Goal: Navigation & Orientation: Understand site structure

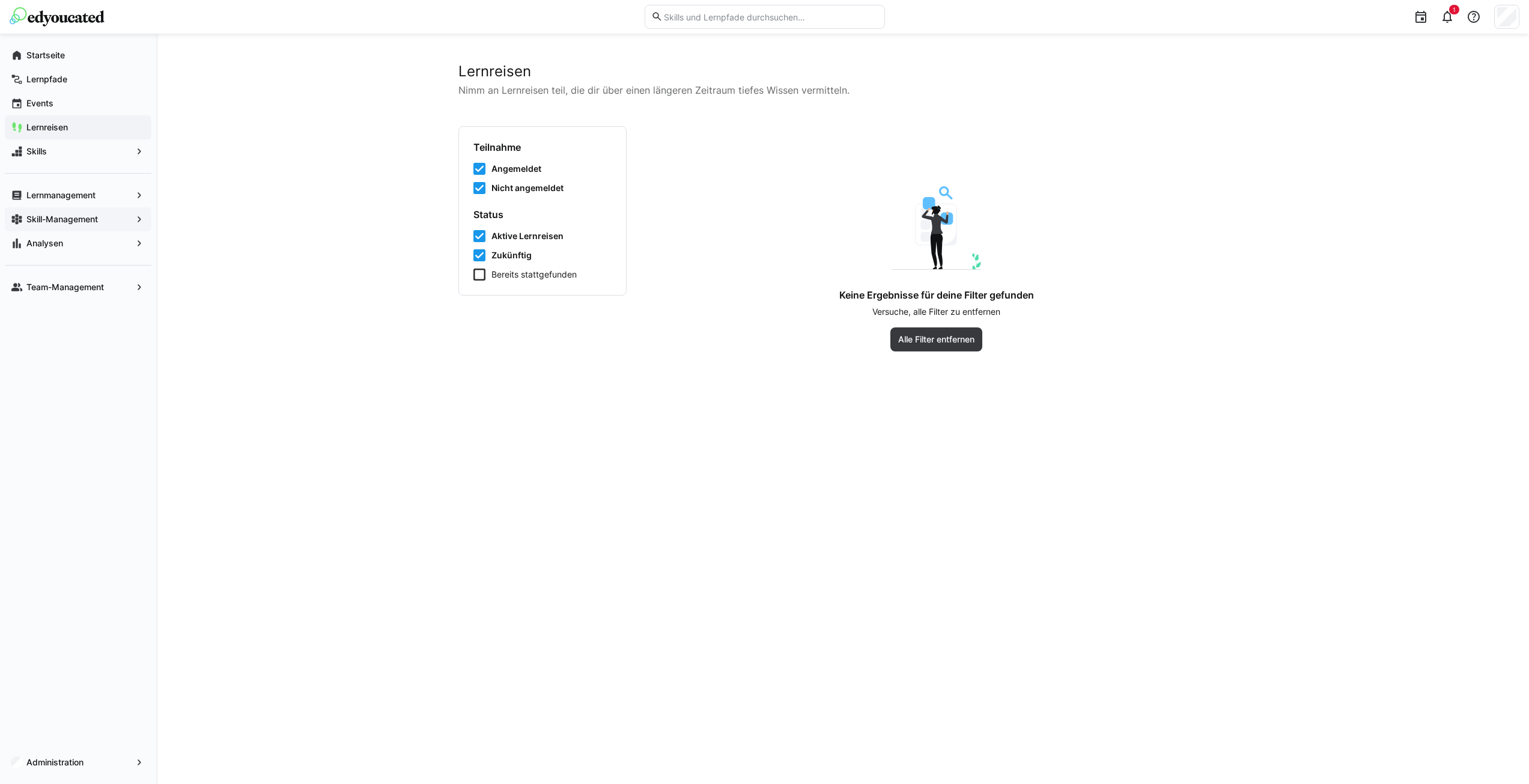
click at [0, 0] on app-navigation-label "Skill-Management" at bounding box center [0, 0] width 0 height 0
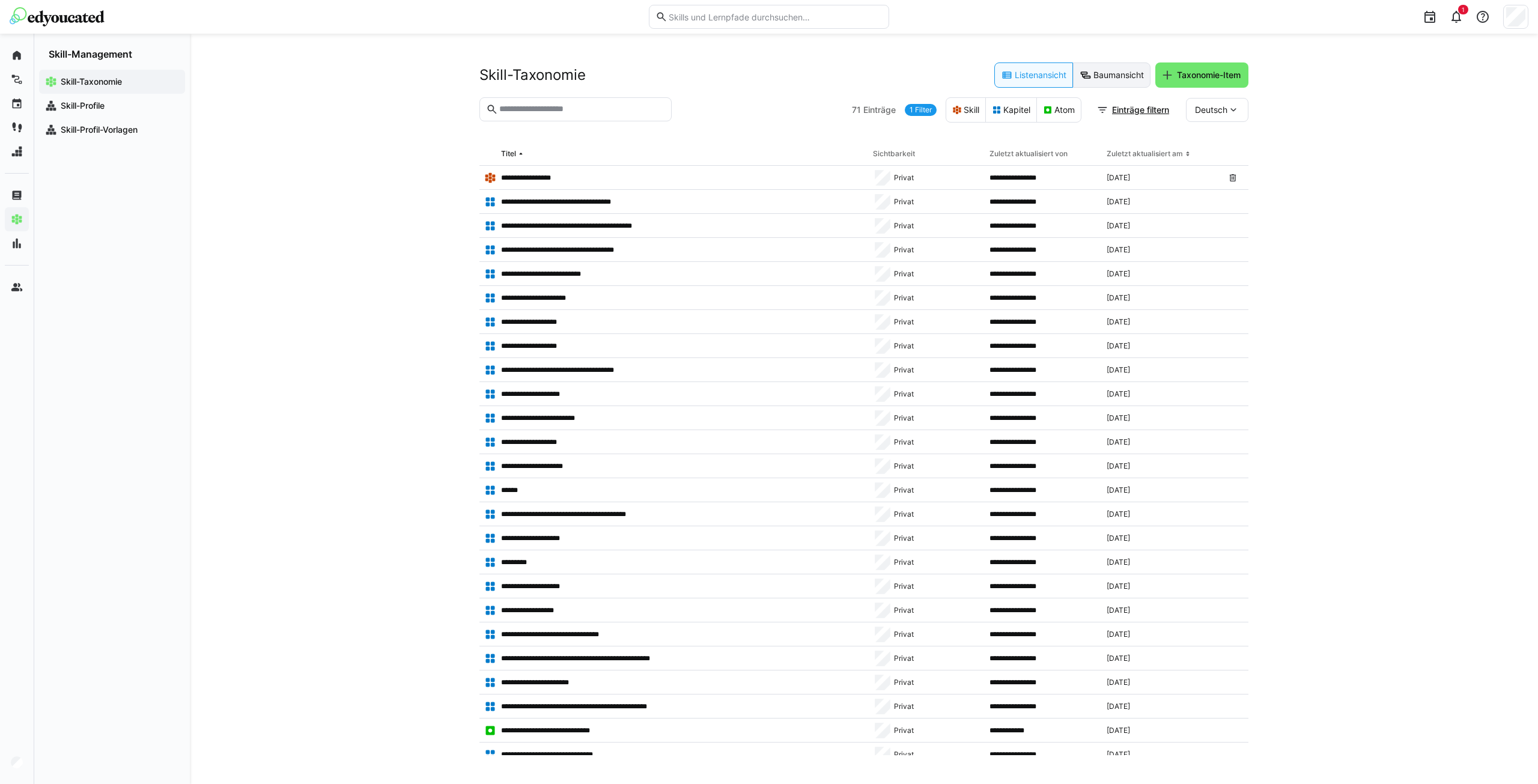
click at [1117, 72] on eds-button-option "Baumansicht" at bounding box center [1112, 75] width 78 height 25
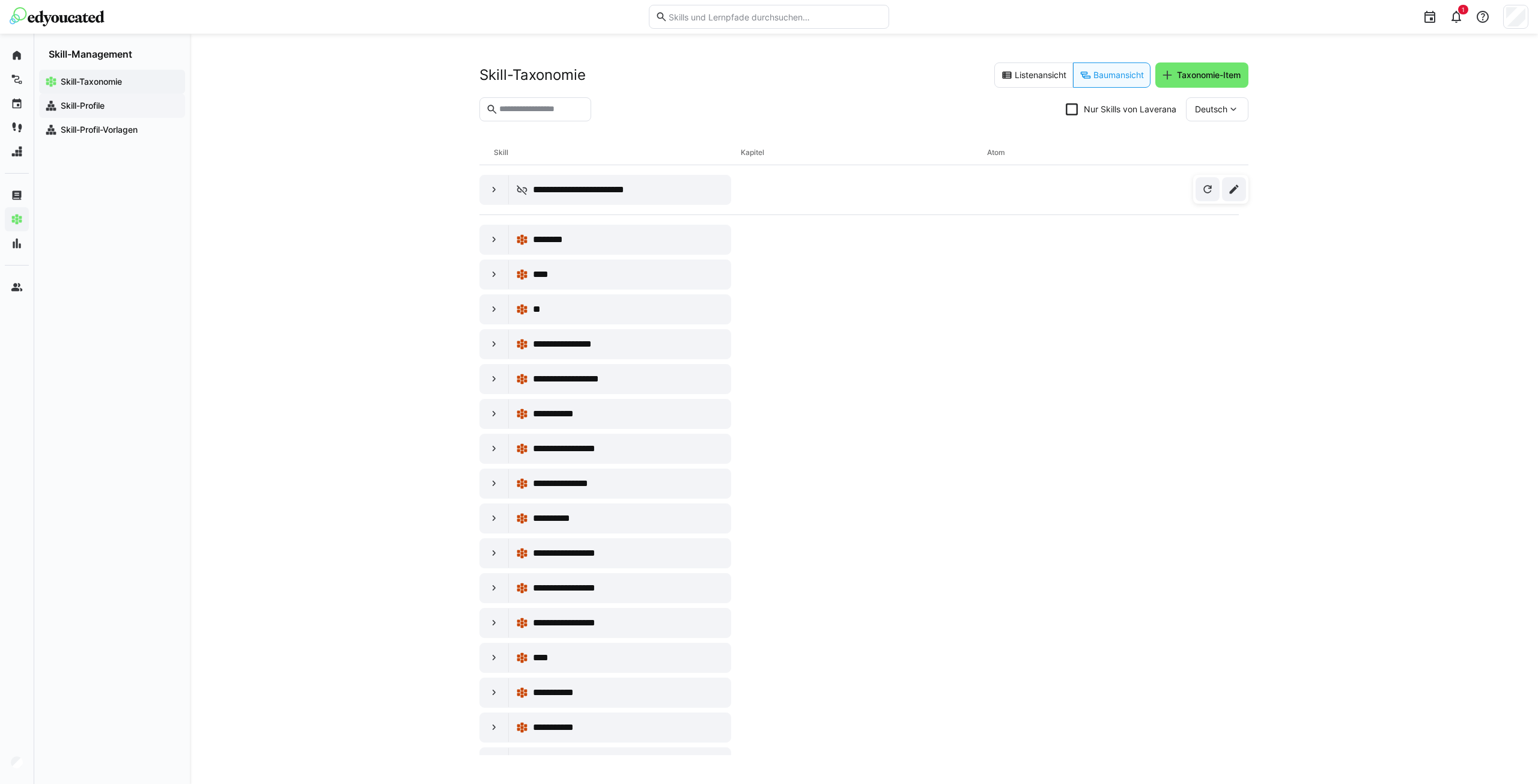
click at [115, 105] on span "Skill-Profile" at bounding box center [118, 106] width 120 height 12
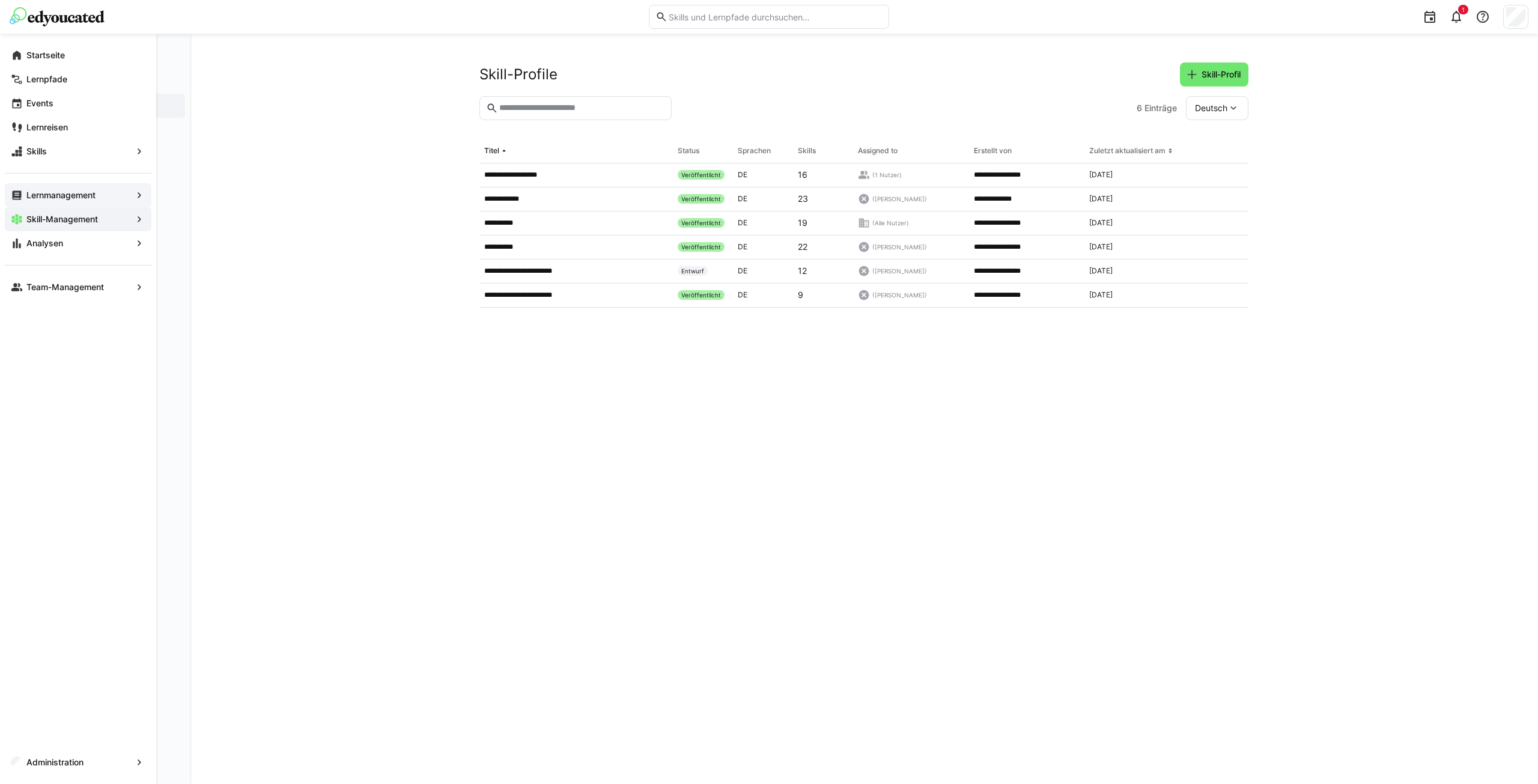
click at [24, 192] on div "Lernmanagement" at bounding box center [78, 194] width 146 height 24
